Goal: Information Seeking & Learning: Learn about a topic

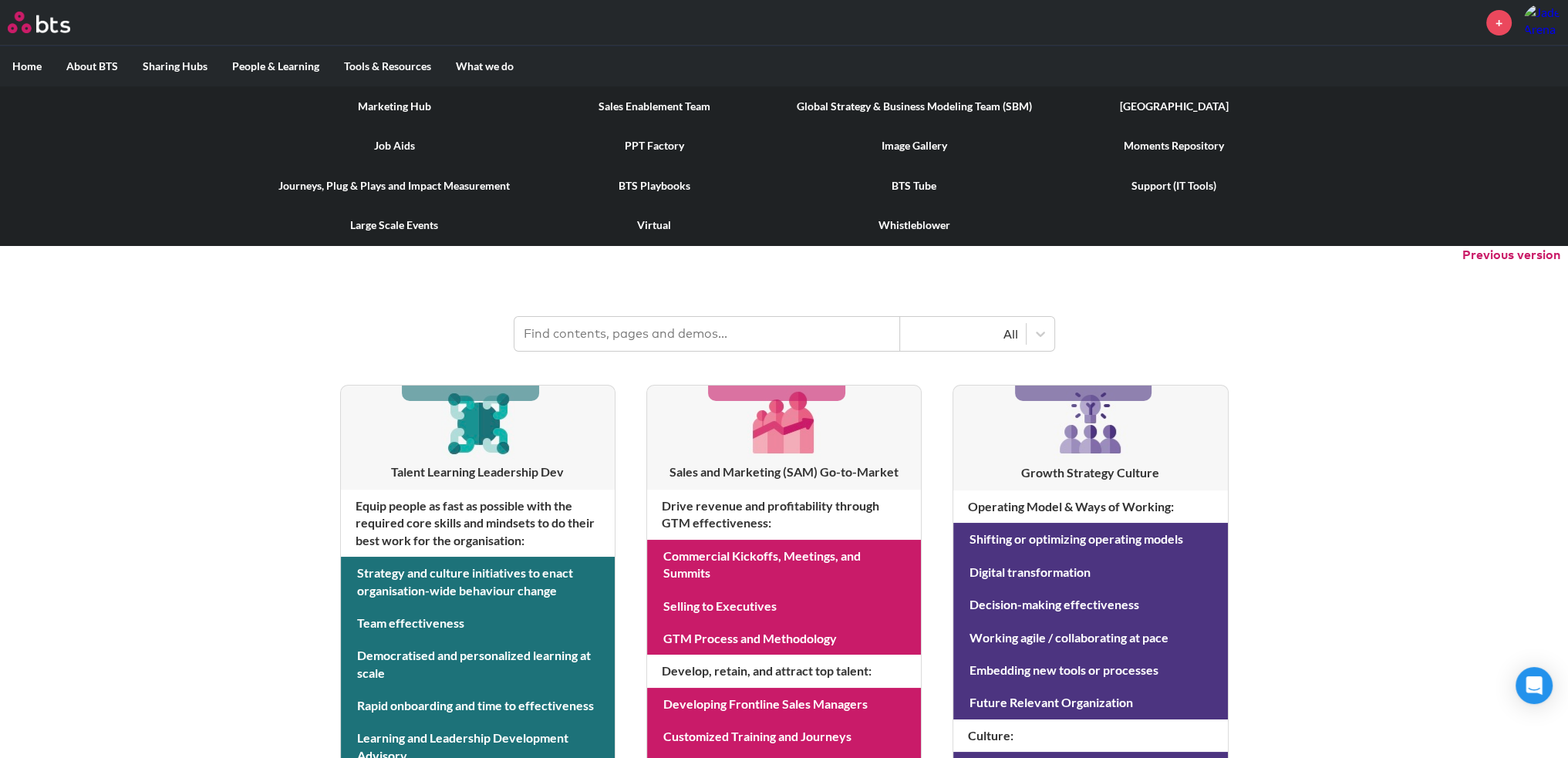
click at [408, 100] on link "Marketing Hub" at bounding box center [394, 106] width 260 height 40
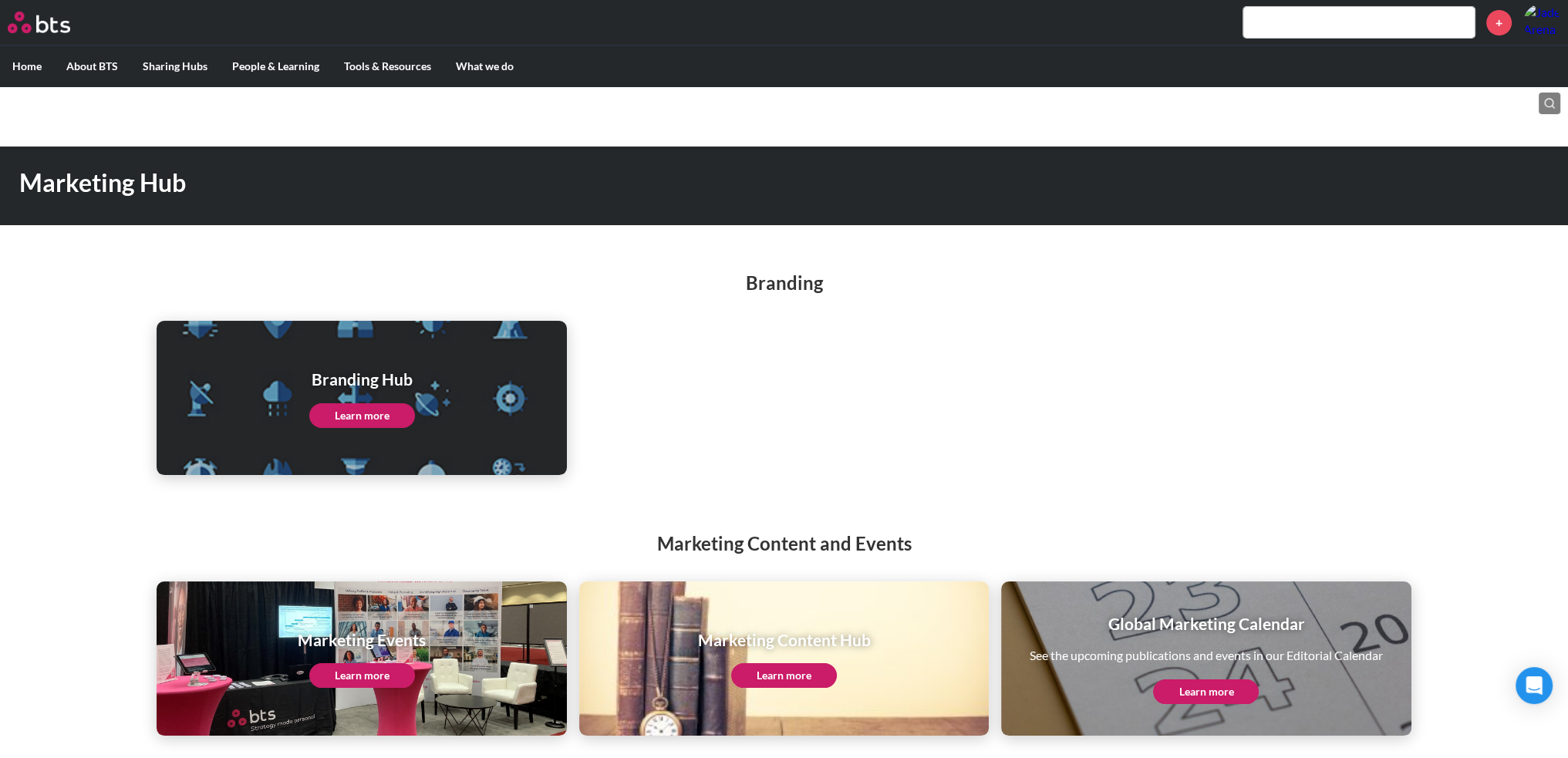
scroll to position [6, 0]
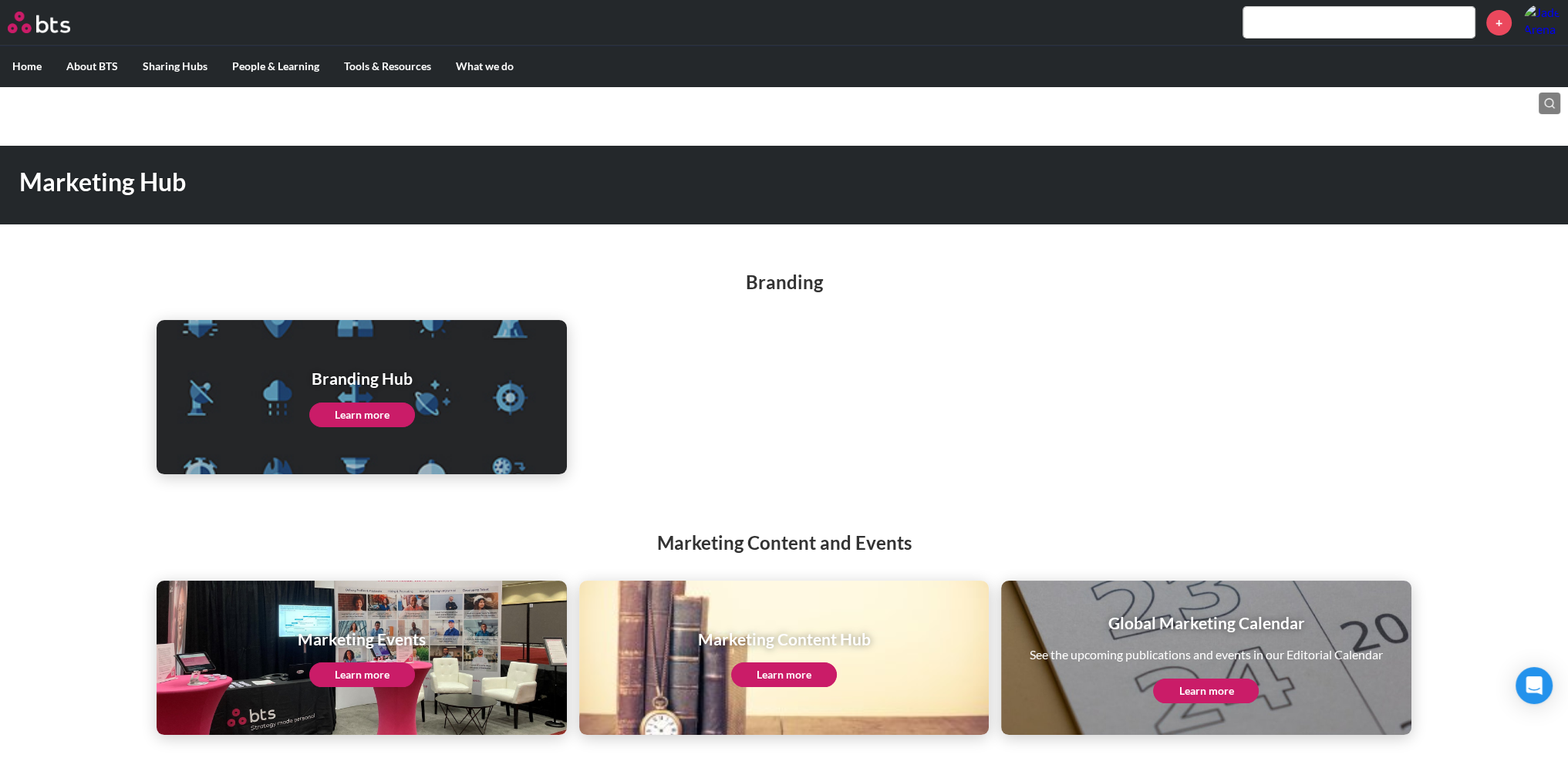
click at [1191, 689] on link "Learn more" at bounding box center [1206, 690] width 106 height 25
click at [1228, 686] on link "Learn more" at bounding box center [1206, 690] width 106 height 25
click at [336, 668] on link "Learn more" at bounding box center [362, 674] width 106 height 25
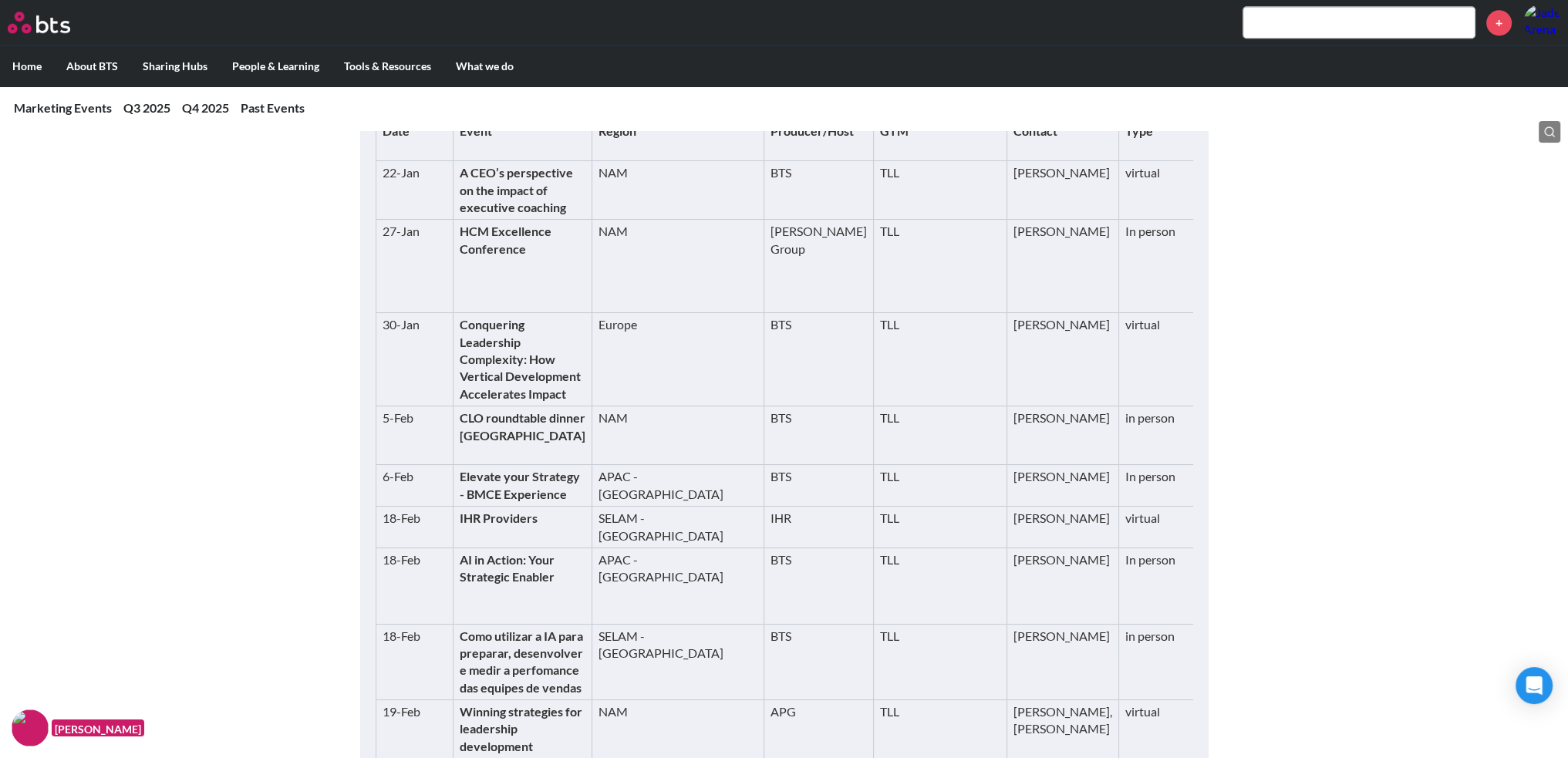
scroll to position [2545, 0]
